Goal: Transaction & Acquisition: Book appointment/travel/reservation

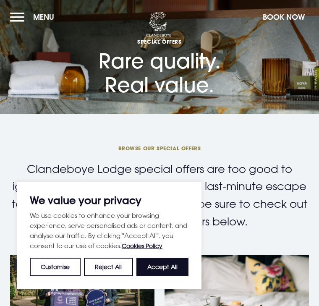
click at [169, 265] on button "Accept All" at bounding box center [163, 267] width 52 height 18
checkbox input "true"
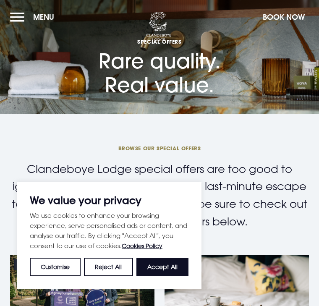
checkbox input "true"
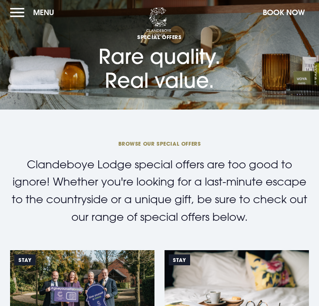
scroll to position [2, 0]
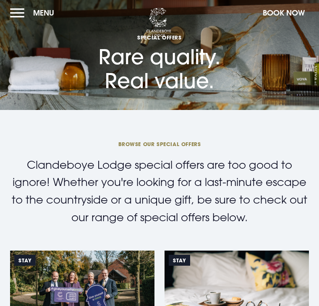
click at [237, 288] on img at bounding box center [237, 299] width 145 height 96
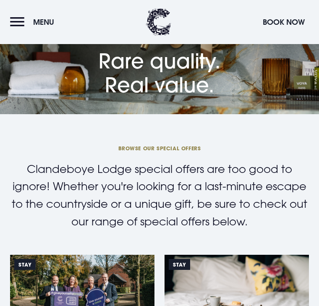
scroll to position [0, 0]
click at [29, 19] on button "Menu" at bounding box center [34, 22] width 48 height 18
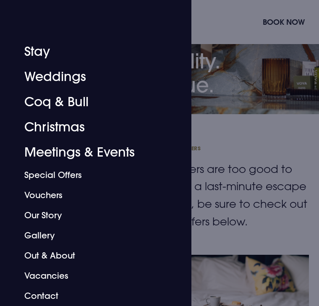
scroll to position [162, 0]
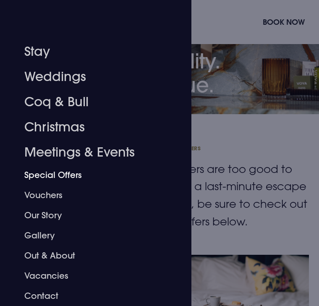
click at [59, 180] on link "Special Offers" at bounding box center [90, 175] width 133 height 20
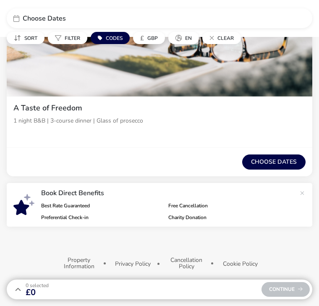
scroll to position [213, 0]
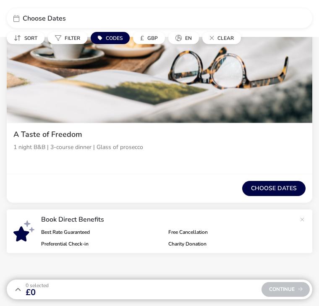
click at [273, 186] on button "Choose dates" at bounding box center [273, 188] width 63 height 15
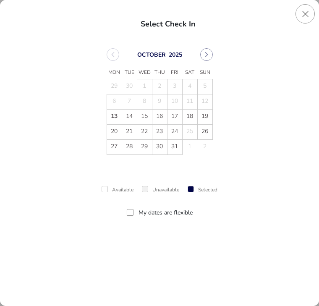
click at [211, 55] on button "Next Month" at bounding box center [206, 54] width 13 height 13
click at [193, 87] on span "6" at bounding box center [190, 86] width 15 height 15
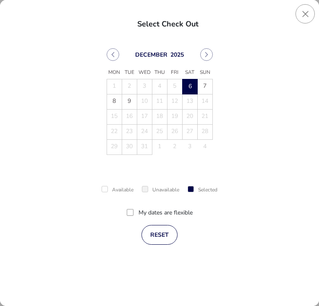
click at [264, 131] on div "December 2025 Mon Tue Wed Thu Fri Sat Sun 1 2 3 4 5 6 6 7 8 9 10 11 12 13 14 15…" at bounding box center [160, 123] width 272 height 160
click at [211, 83] on span "7" at bounding box center [205, 87] width 15 height 15
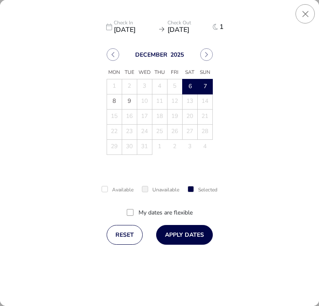
click at [191, 240] on button "Apply Dates" at bounding box center [184, 235] width 57 height 20
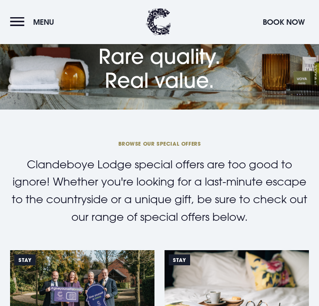
scroll to position [1352, 0]
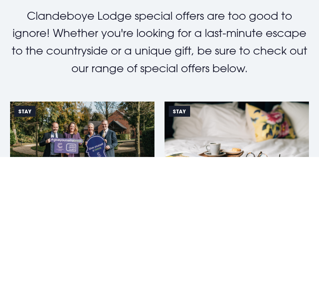
type input "[EMAIL_ADDRESS][DOMAIN_NAME]"
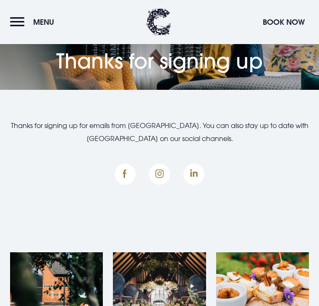
click at [292, 24] on button "Book Now" at bounding box center [284, 22] width 50 height 18
